Goal: Information Seeking & Learning: Find specific fact

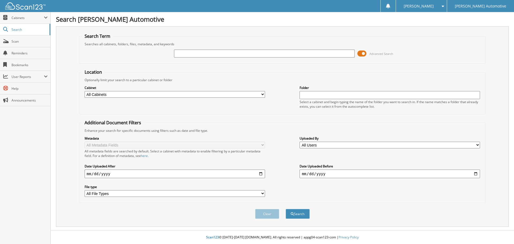
click at [216, 55] on input "text" at bounding box center [264, 53] width 180 height 8
type input "903159a"
click at [285, 209] on button "Search" at bounding box center [297, 214] width 24 height 10
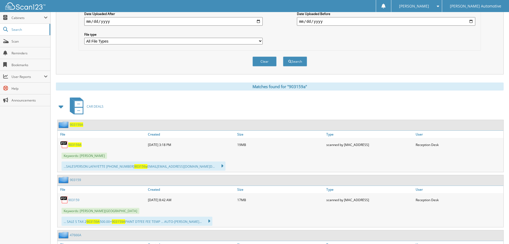
scroll to position [160, 0]
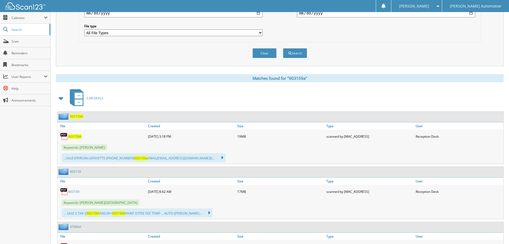
click at [108, 59] on div "Clear Search" at bounding box center [280, 53] width 403 height 22
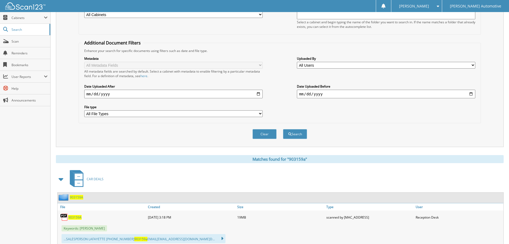
scroll to position [0, 0]
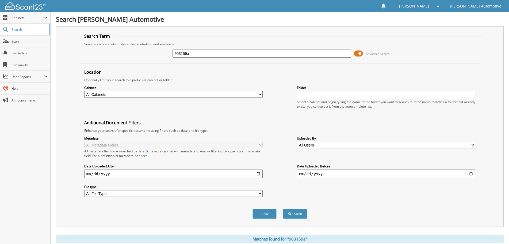
drag, startPoint x: 218, startPoint y: 54, endPoint x: 141, endPoint y: 58, distance: 76.8
click at [141, 58] on div "903159a Advanced Search" at bounding box center [280, 53] width 397 height 14
type input "903068"
click at [283, 209] on button "Search" at bounding box center [295, 214] width 24 height 10
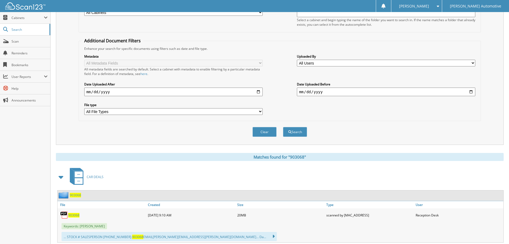
scroll to position [134, 0]
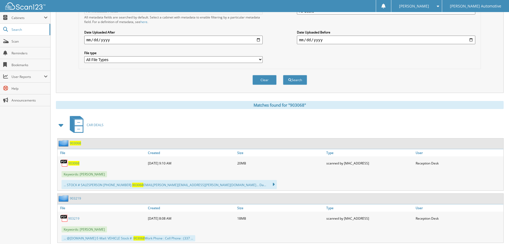
click at [76, 163] on span "903068" at bounding box center [73, 163] width 11 height 5
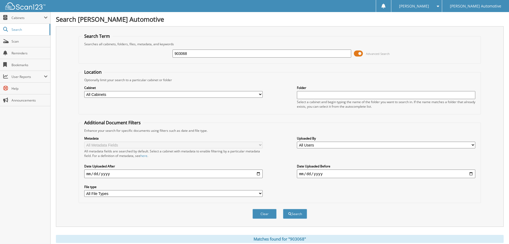
drag, startPoint x: 192, startPoint y: 53, endPoint x: 163, endPoint y: 58, distance: 29.4
click at [163, 58] on div "903068 Advanced Search" at bounding box center [280, 53] width 397 height 14
type input "4812A"
click at [283, 209] on button "Search" at bounding box center [295, 214] width 24 height 10
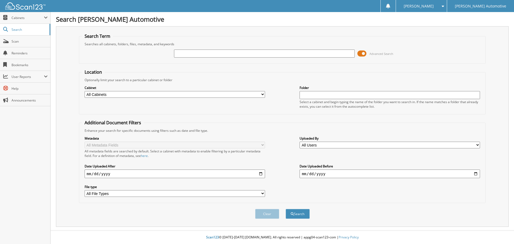
click at [207, 52] on input "text" at bounding box center [264, 53] width 180 height 8
type input "48128"
click at [285, 209] on button "Search" at bounding box center [297, 214] width 24 height 10
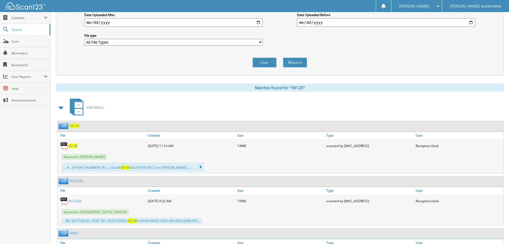
scroll to position [160, 0]
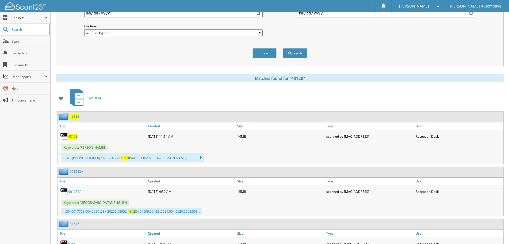
click at [73, 137] on span "48128" at bounding box center [72, 136] width 9 height 5
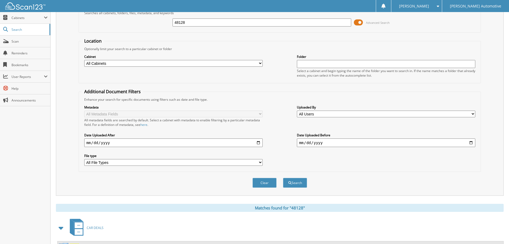
scroll to position [0, 0]
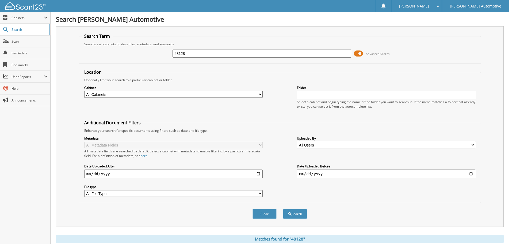
drag, startPoint x: 192, startPoint y: 52, endPoint x: 159, endPoint y: 56, distance: 33.2
click at [159, 56] on div "48128 Advanced Search" at bounding box center [280, 53] width 397 height 14
type input "48264"
click at [283, 209] on button "Search" at bounding box center [295, 214] width 24 height 10
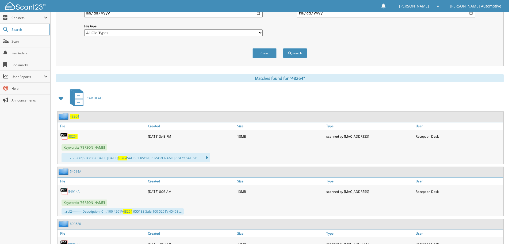
click at [72, 138] on span "48264" at bounding box center [72, 136] width 9 height 5
